Goal: Check status: Check status

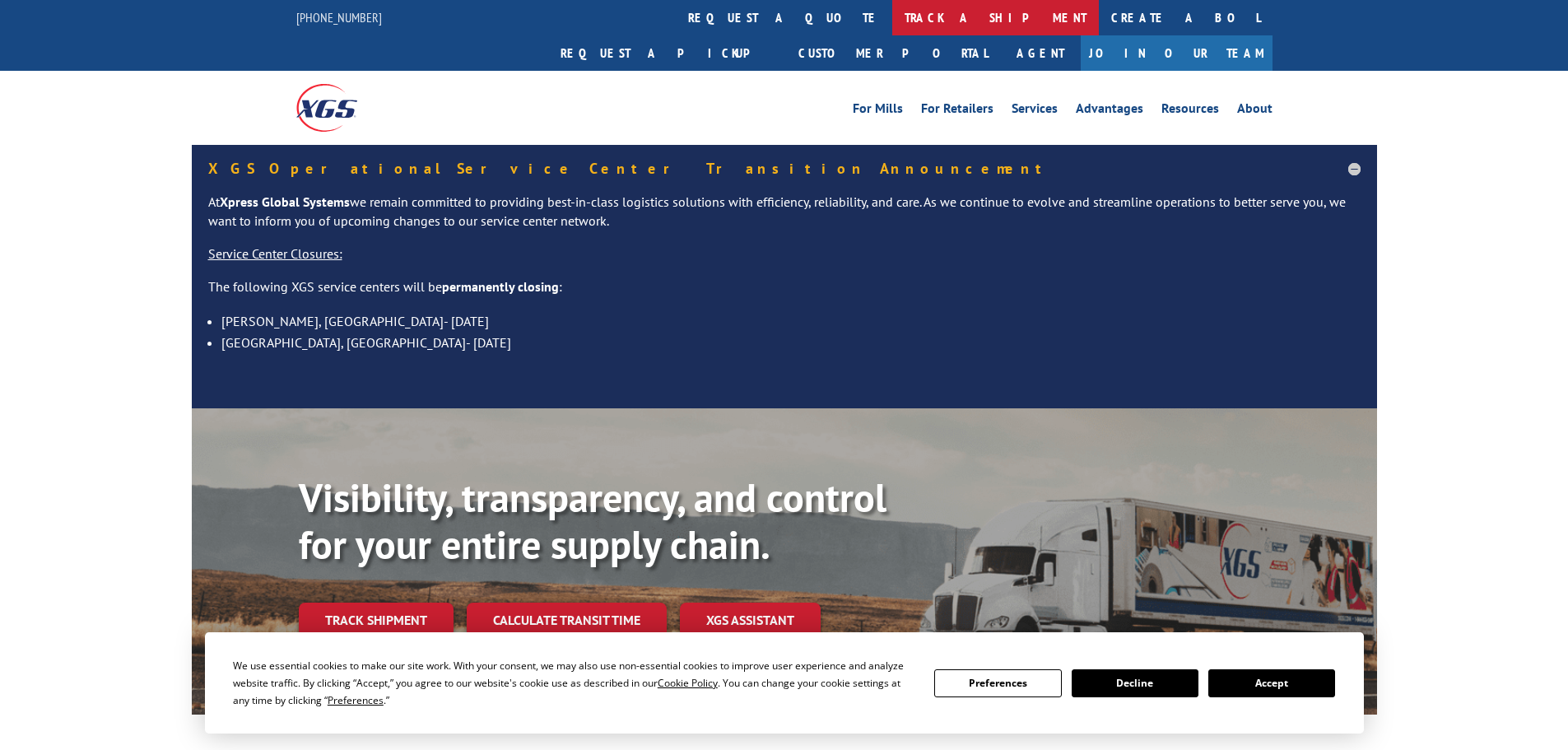
click at [893, 14] on link "track a shipment" at bounding box center [996, 18] width 207 height 35
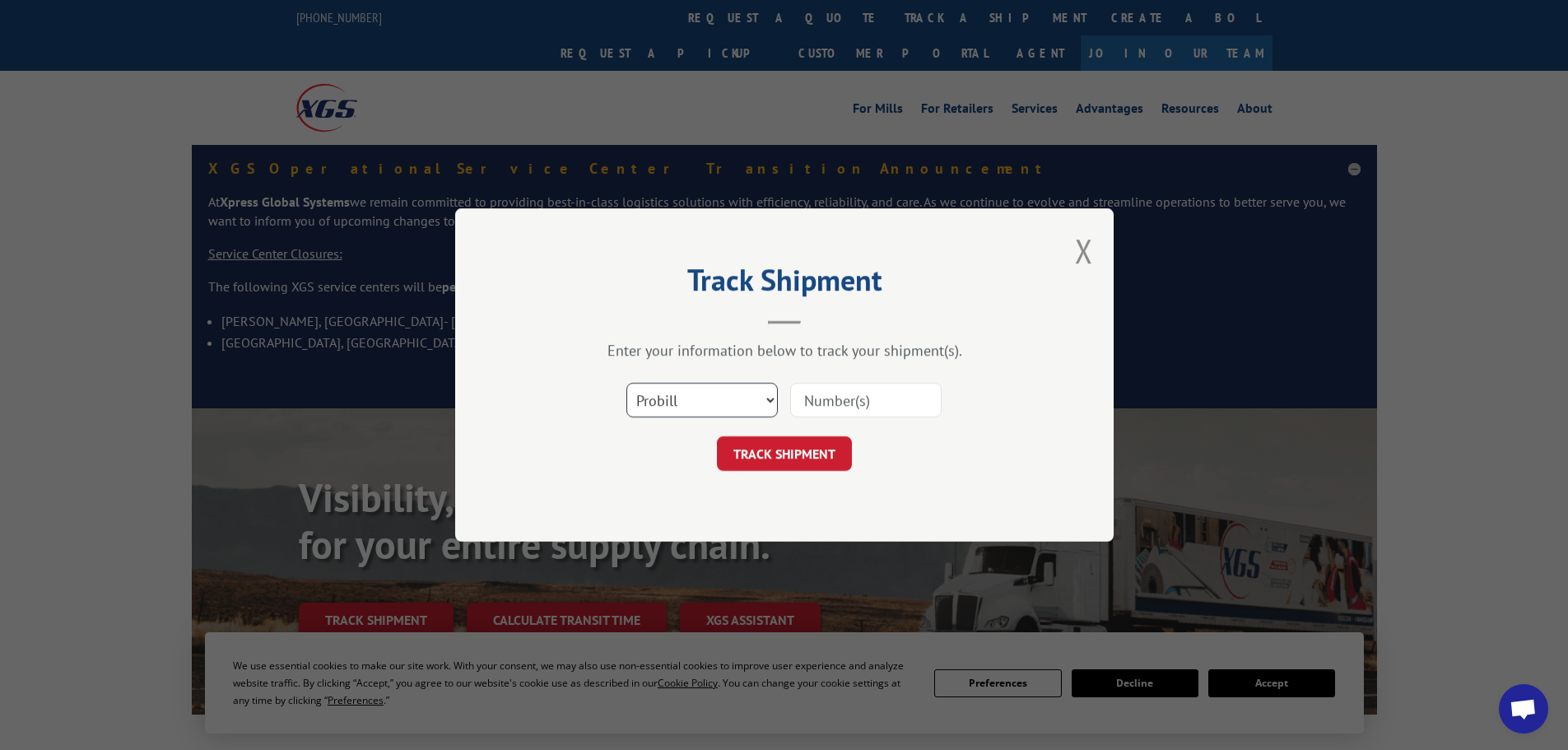
click at [726, 390] on select "Select category... Probill BOL PO" at bounding box center [702, 400] width 152 height 34
select select "bol"
click at [626, 383] on select "Select category... Probill BOL PO" at bounding box center [702, 400] width 152 height 34
click at [833, 411] on input at bounding box center [866, 400] width 152 height 34
paste input "5999789"
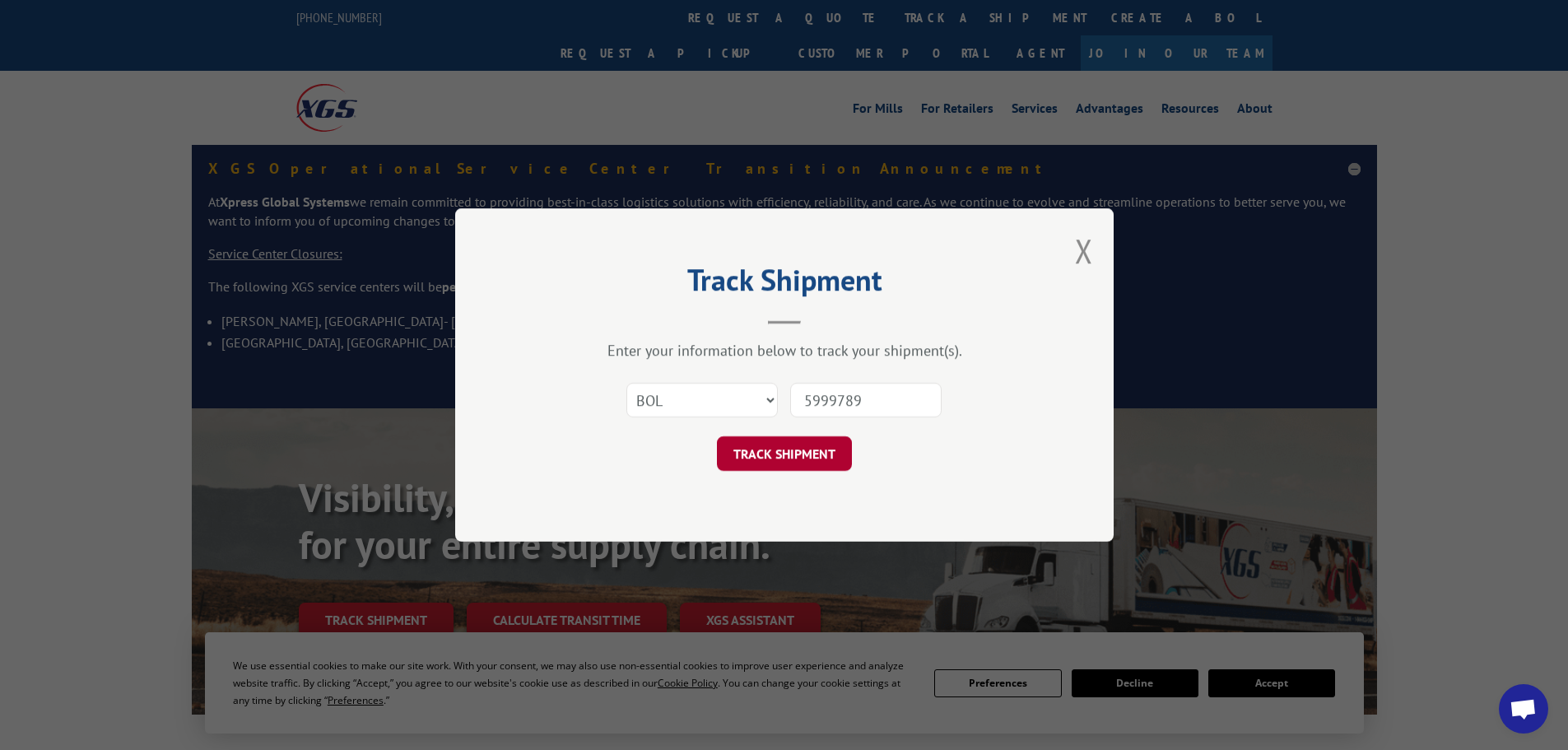
type input "5999789"
click at [806, 461] on button "TRACK SHIPMENT" at bounding box center [785, 454] width 135 height 34
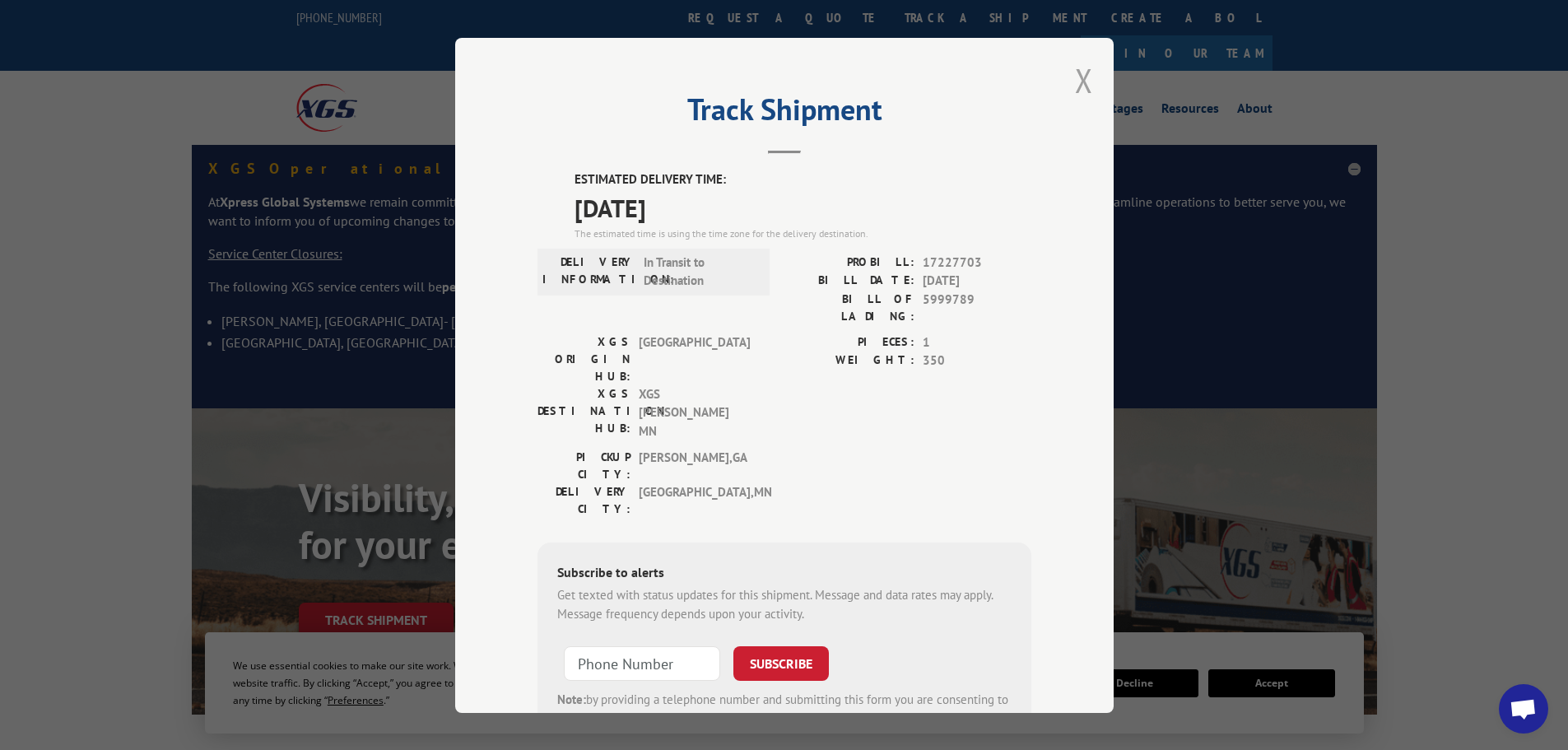
click at [1079, 75] on button "Close modal" at bounding box center [1084, 81] width 18 height 44
